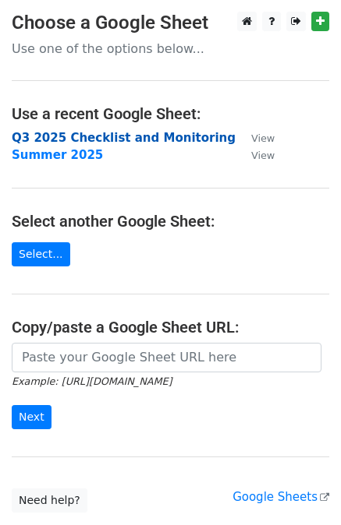
click at [130, 136] on strong "Q3 2025 Checklist and Monitoring" at bounding box center [124, 138] width 224 height 14
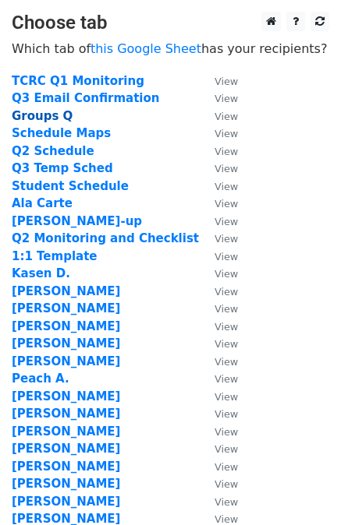
click at [50, 115] on strong "Groups Q" at bounding box center [42, 116] width 61 height 14
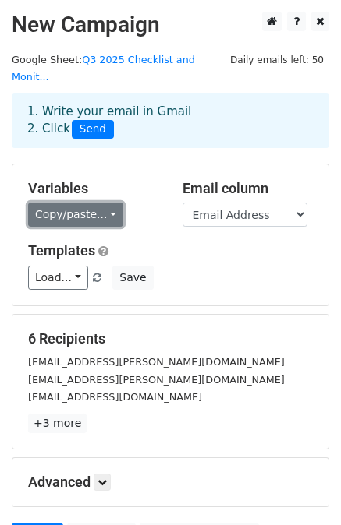
click at [102, 203] on link "Copy/paste..." at bounding box center [75, 215] width 95 height 24
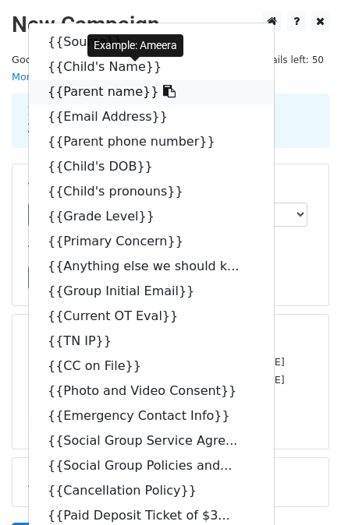
click at [89, 79] on link "{{Parent name}}" at bounding box center [151, 91] width 245 height 25
